Goal: Transaction & Acquisition: Purchase product/service

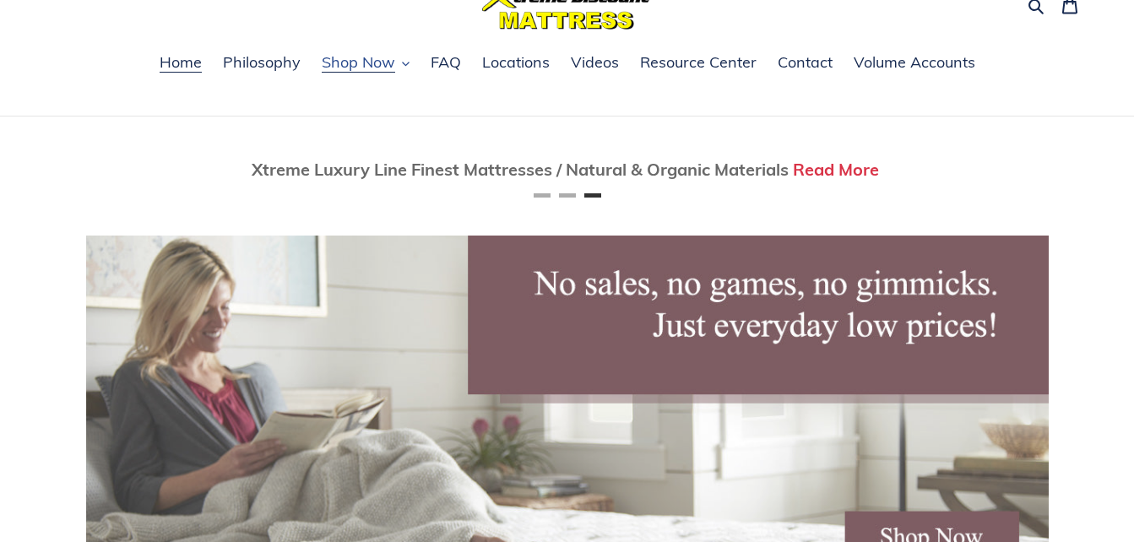
scroll to position [0, 1925]
click at [368, 61] on span "Shop Now" at bounding box center [358, 62] width 73 height 20
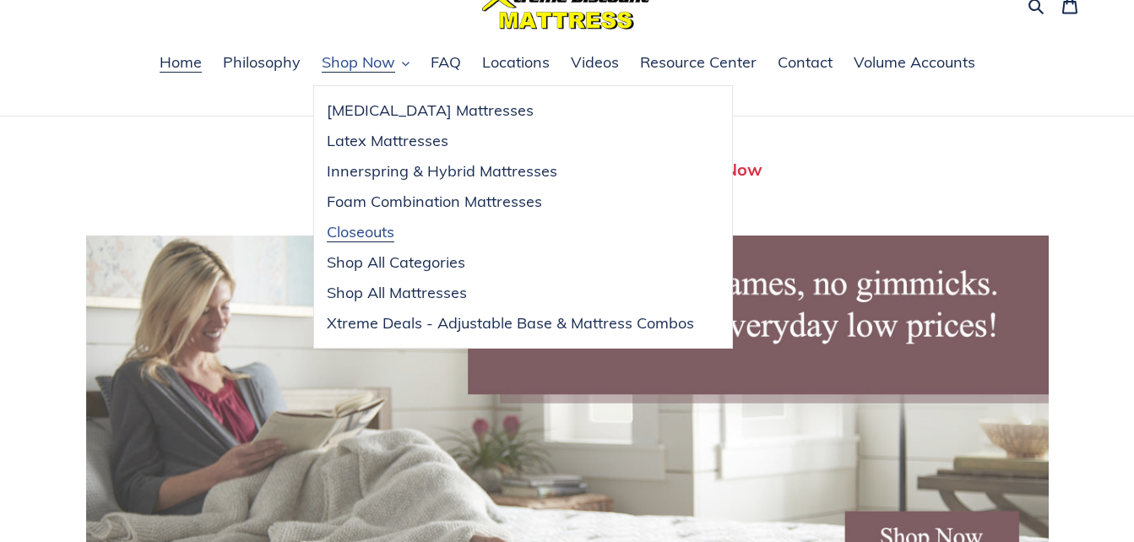
scroll to position [0, 0]
click at [57, 214] on div "Twin Mattress (Coil Spring Unit) Only $69! Shop Now Fully Adjustable Queen Base…" at bounding box center [567, 497] width 1134 height 760
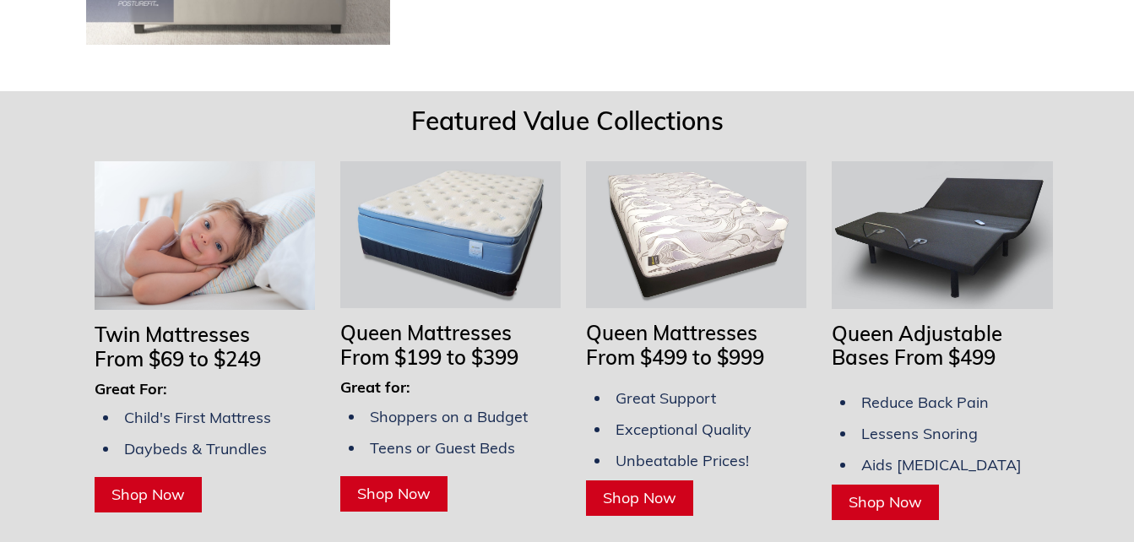
scroll to position [0, 963]
click at [642, 488] on span "Shop Now" at bounding box center [639, 497] width 73 height 19
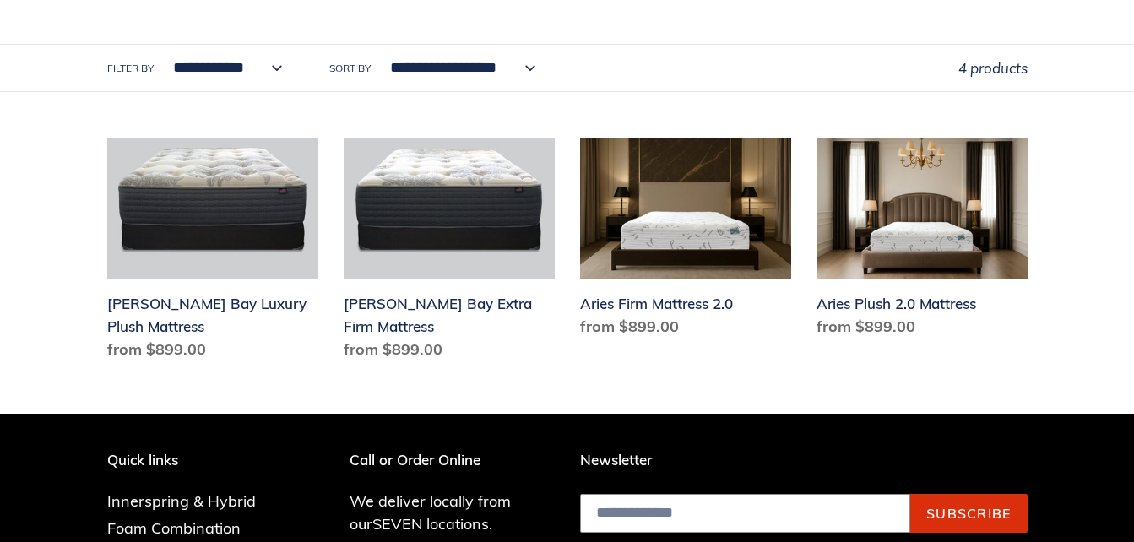
scroll to position [760, 0]
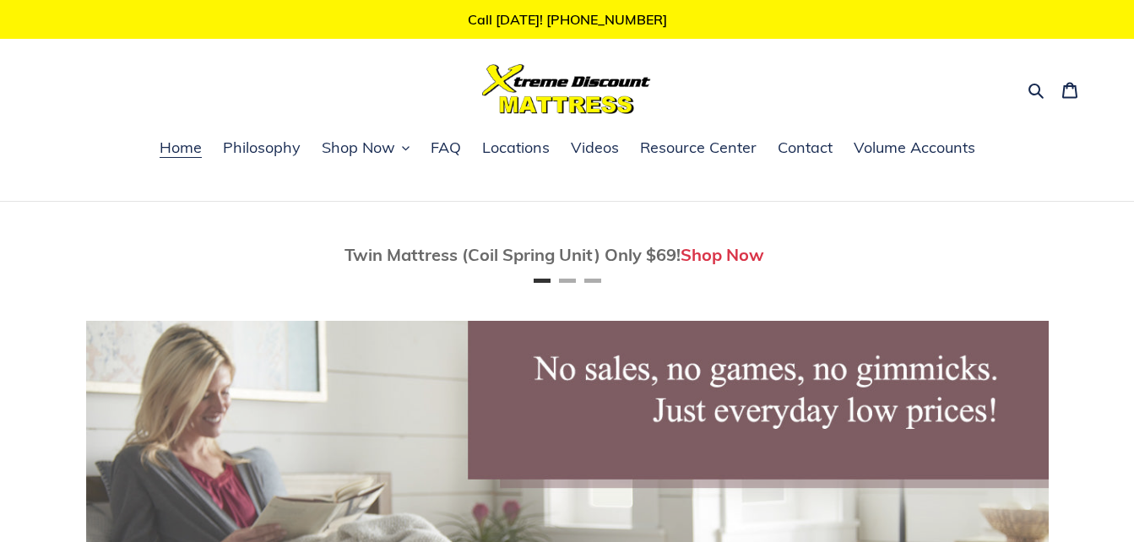
scroll to position [1243, 0]
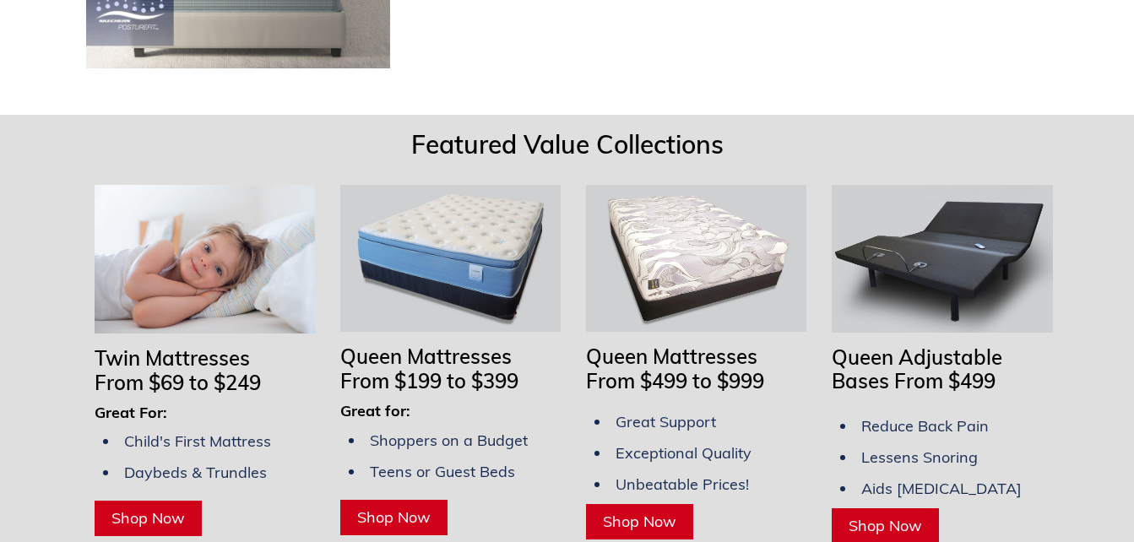
click at [405, 507] on span "Shop Now" at bounding box center [393, 516] width 73 height 19
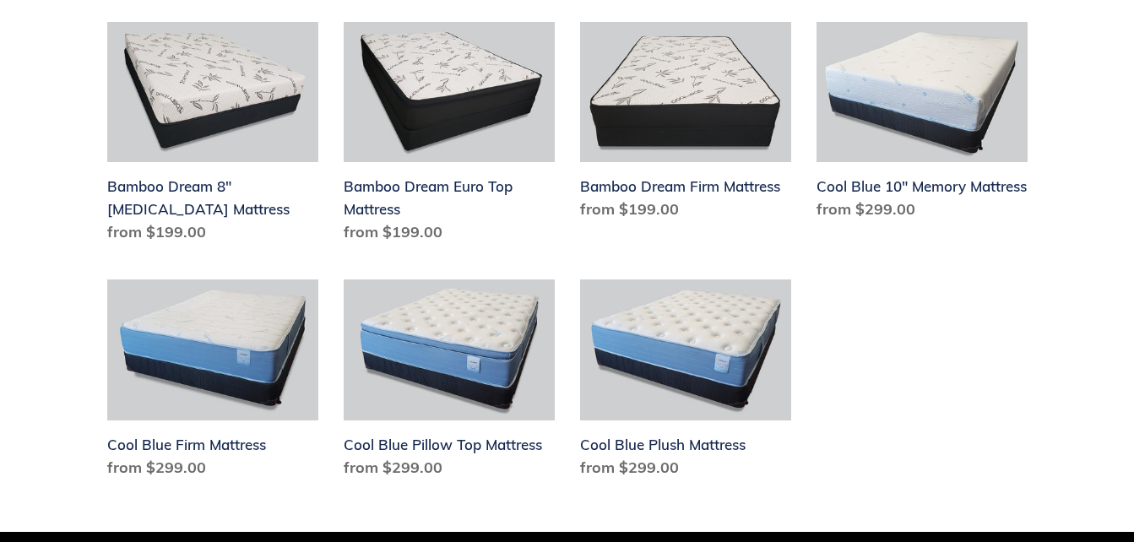
scroll to position [929, 0]
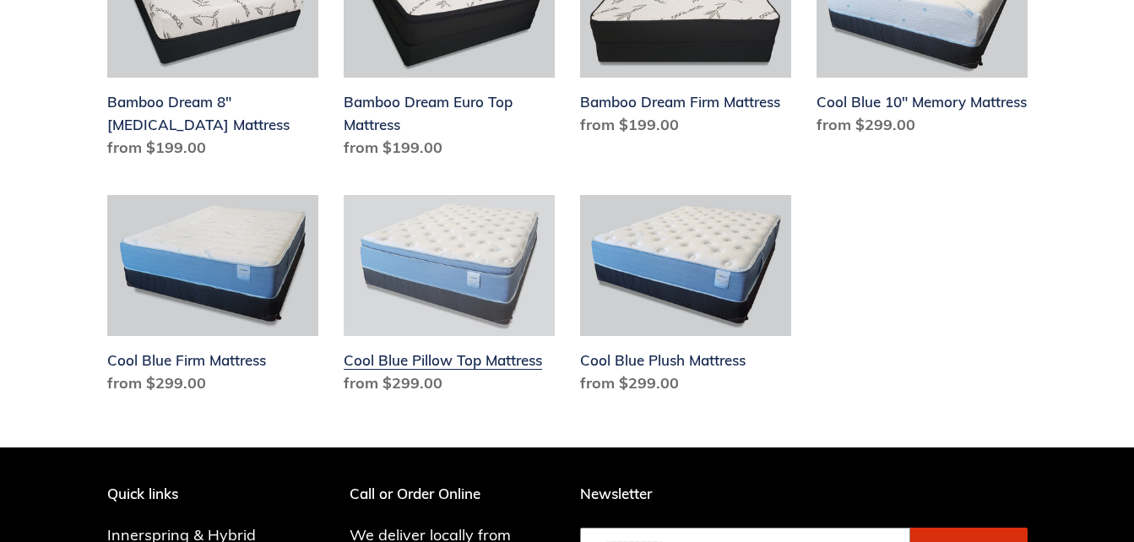
click at [424, 279] on link "Cool Blue Pillow Top Mattress" at bounding box center [449, 298] width 211 height 206
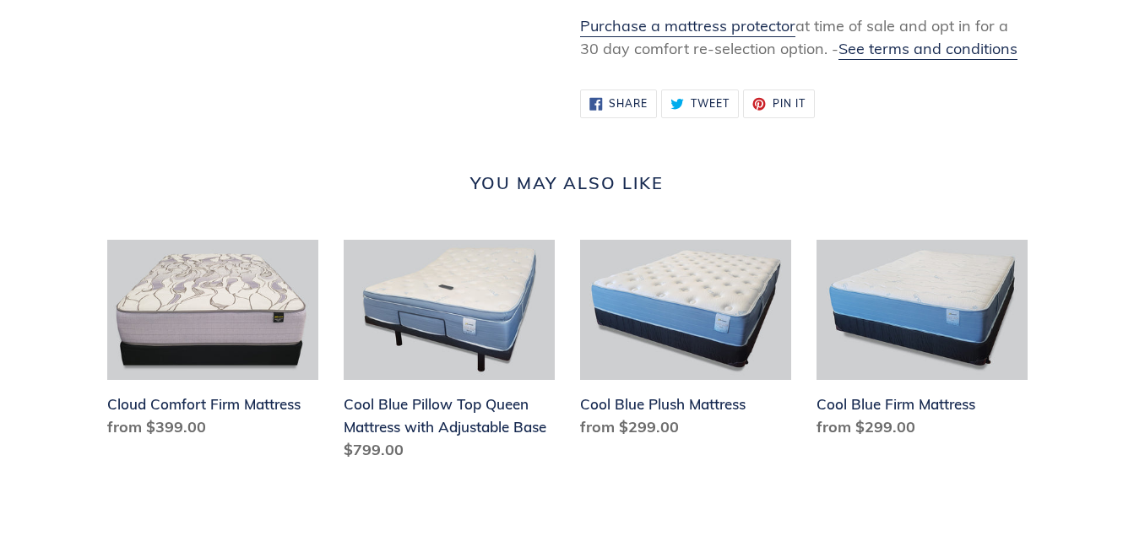
scroll to position [1858, 0]
